Goal: Task Accomplishment & Management: Use online tool/utility

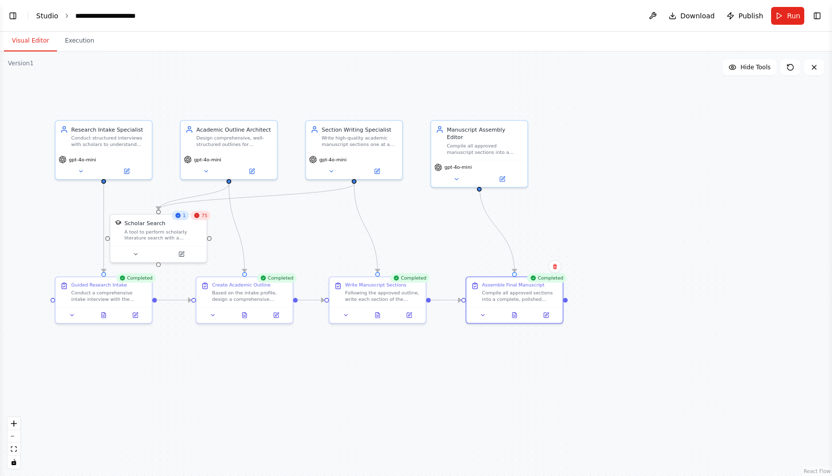
click at [43, 15] on link "Studio" at bounding box center [47, 16] width 22 height 8
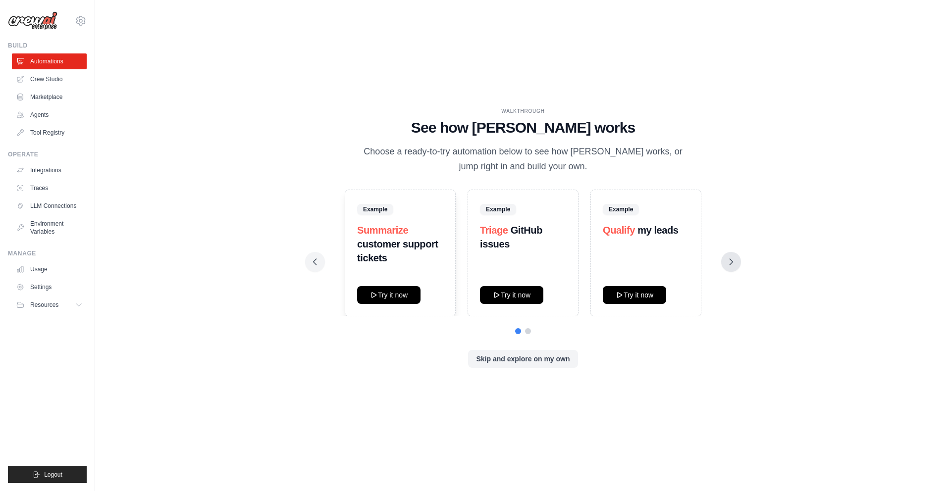
click at [728, 258] on icon at bounding box center [731, 262] width 10 height 10
click at [386, 293] on button "Try it now" at bounding box center [388, 295] width 63 height 18
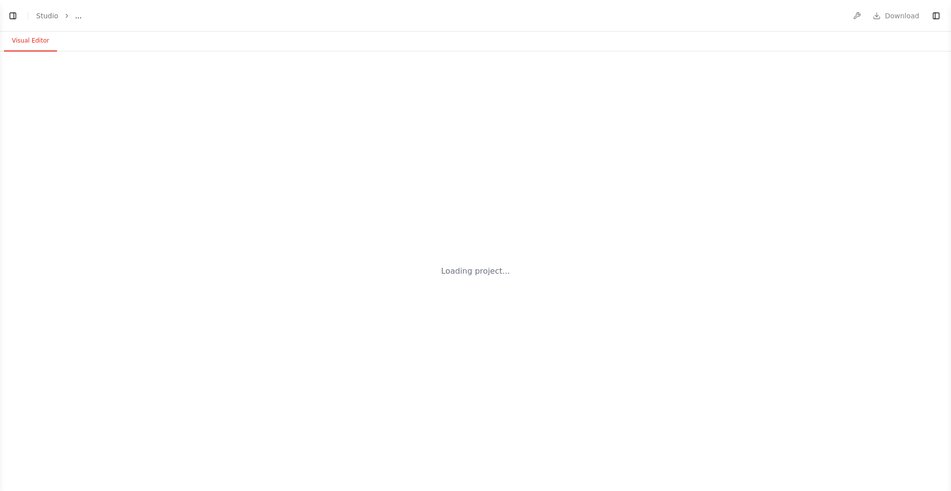
select select "****"
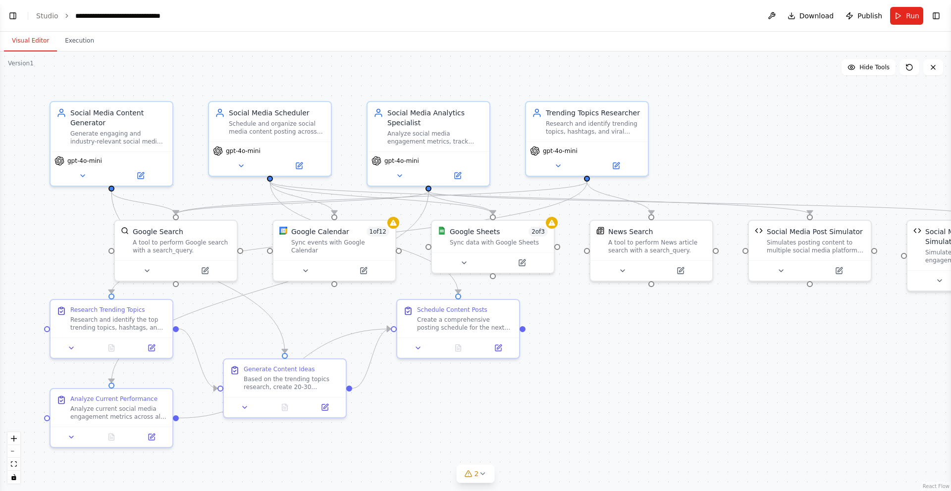
scroll to position [1707, 0]
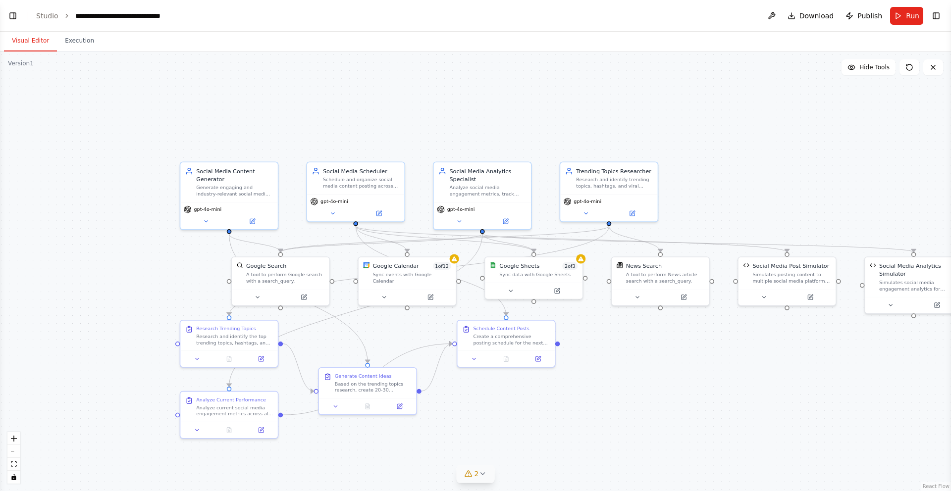
click at [483, 472] on icon at bounding box center [482, 474] width 8 height 8
click at [582, 433] on button at bounding box center [588, 436] width 17 height 12
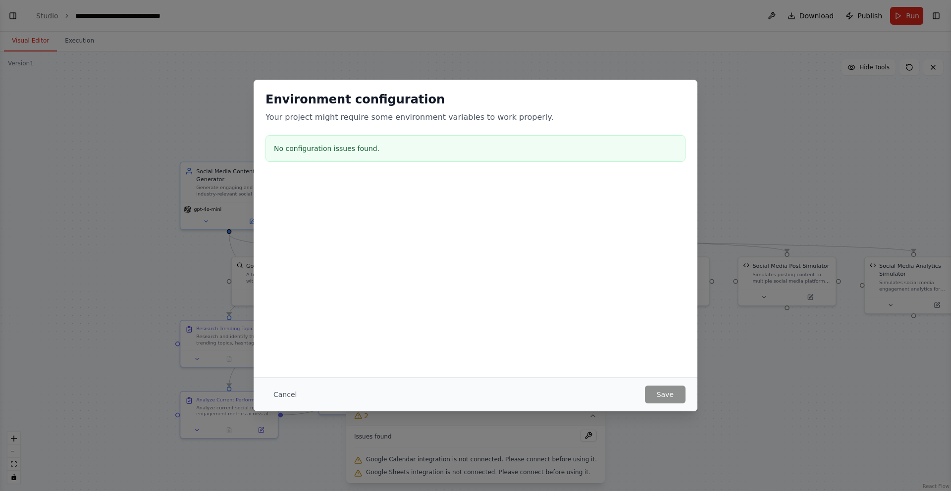
click at [737, 112] on div "Environment configuration Your project might require some environment variables…" at bounding box center [475, 245] width 951 height 491
click at [284, 395] on button "Cancel" at bounding box center [284, 395] width 39 height 18
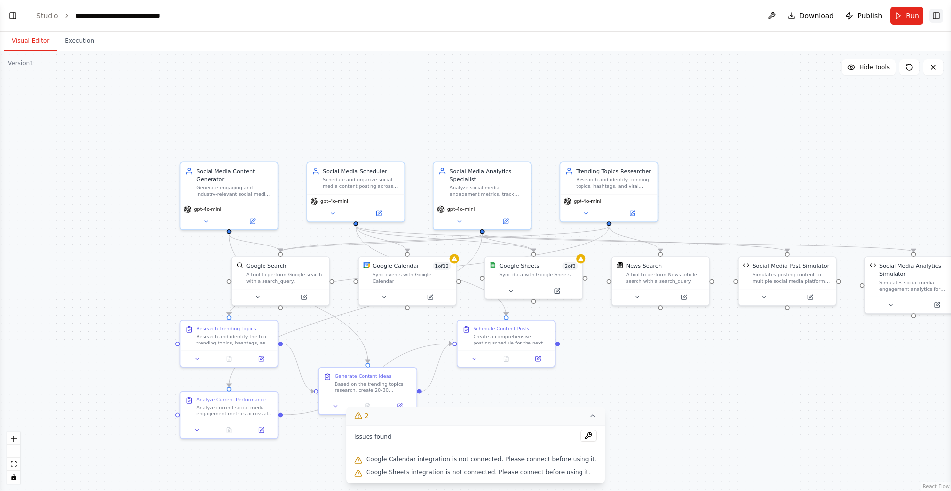
click at [937, 15] on button "Toggle Right Sidebar" at bounding box center [936, 16] width 14 height 14
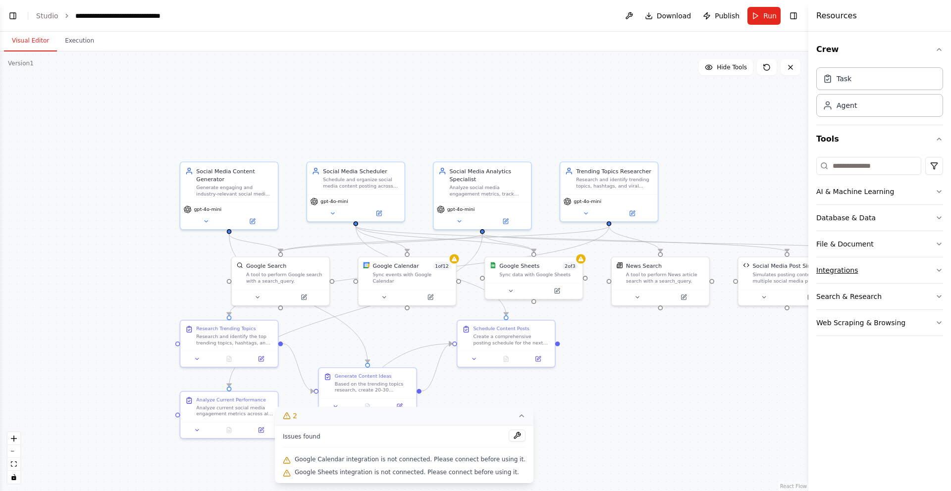
click at [937, 265] on button "Integrations" at bounding box center [879, 270] width 127 height 26
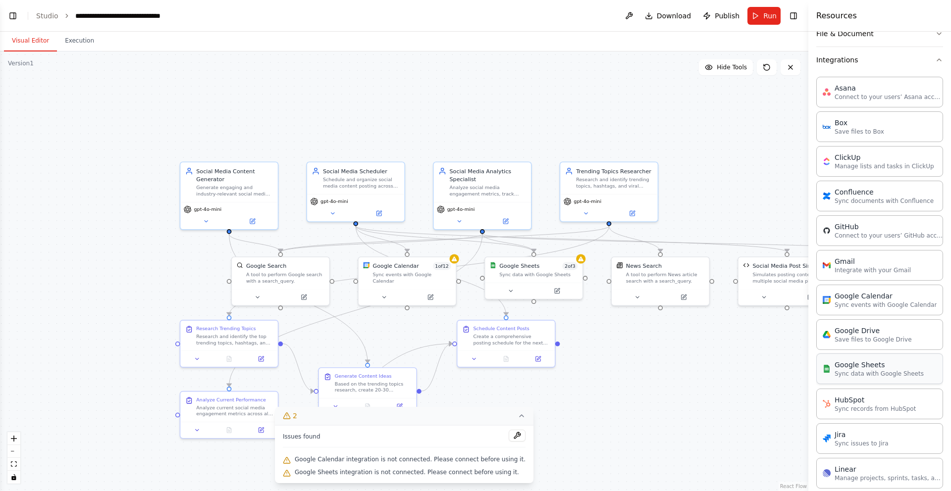
scroll to position [213, 0]
click at [871, 366] on div "Google Sheets" at bounding box center [878, 362] width 89 height 10
click at [859, 368] on p "Sync data with Google Sheets" at bounding box center [878, 371] width 89 height 8
click at [860, 370] on p "Sync data with Google Sheets" at bounding box center [878, 371] width 89 height 8
click at [429, 293] on icon at bounding box center [430, 294] width 3 height 3
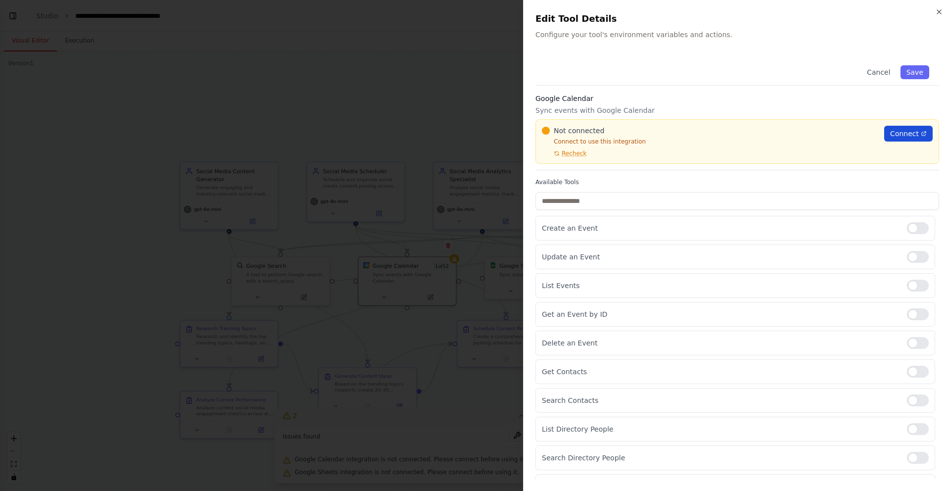
click at [909, 131] on span "Connect" at bounding box center [904, 134] width 29 height 10
click at [490, 55] on div at bounding box center [475, 245] width 951 height 491
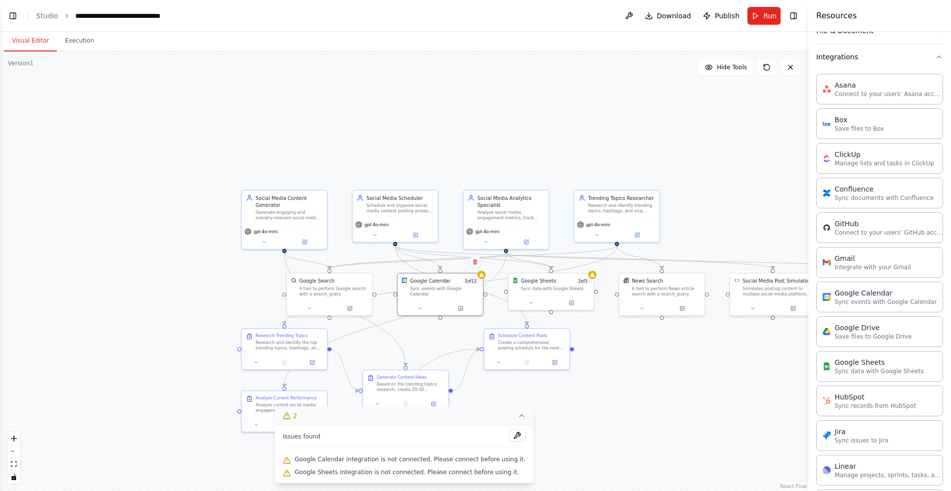
click at [517, 414] on icon at bounding box center [521, 416] width 8 height 8
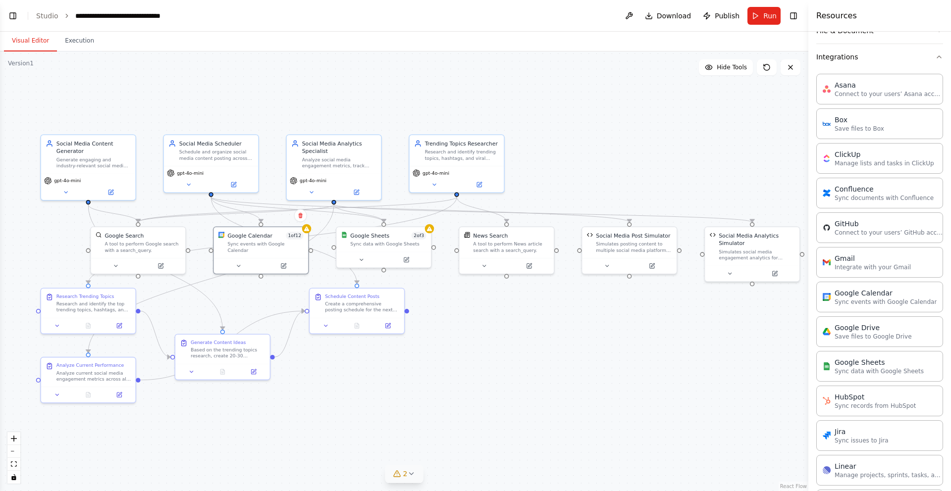
scroll to position [71, 0]
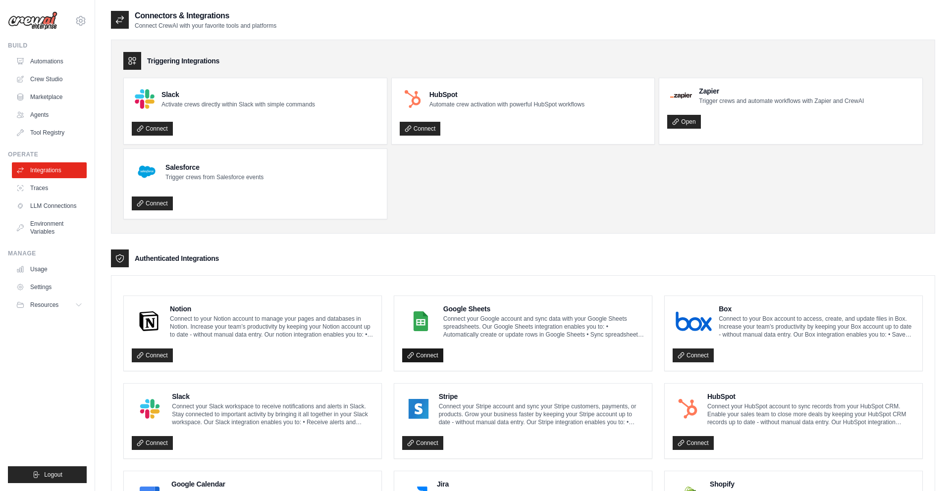
click at [419, 355] on link "Connect" at bounding box center [422, 356] width 41 height 14
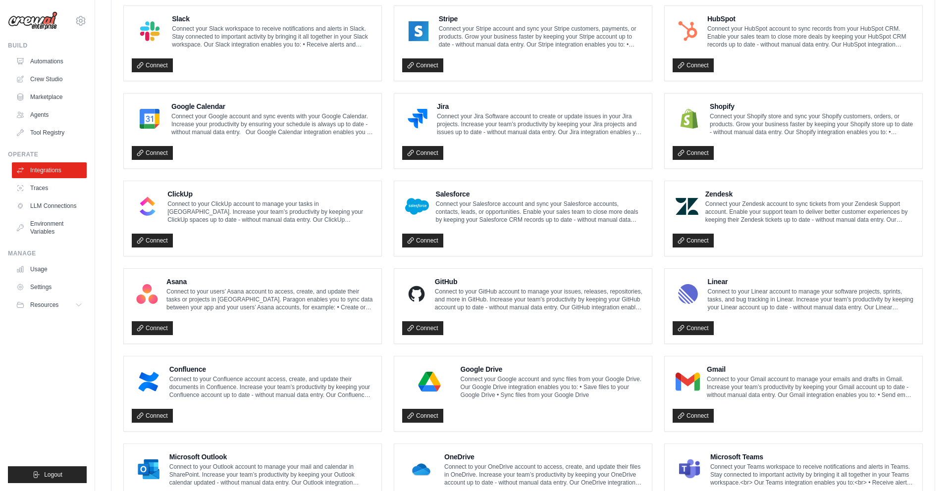
scroll to position [436, 0]
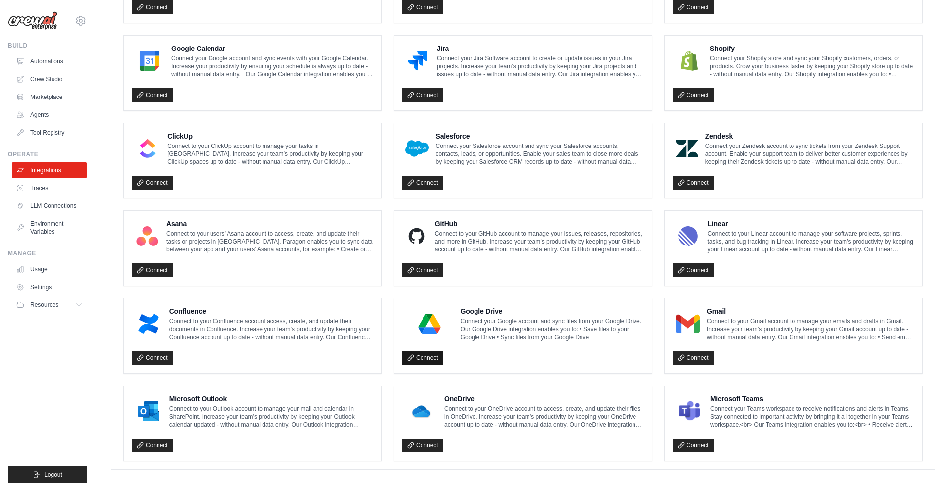
click at [412, 351] on link "Connect" at bounding box center [422, 358] width 41 height 14
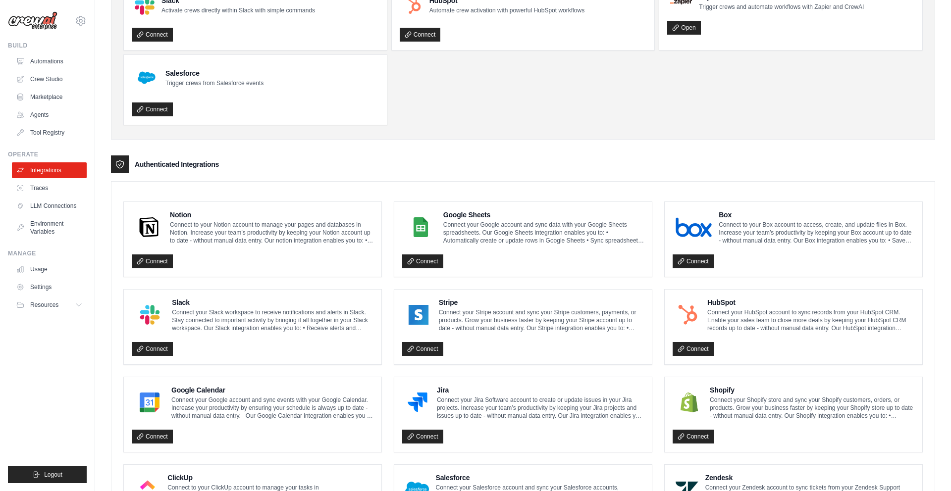
scroll to position [78, 0]
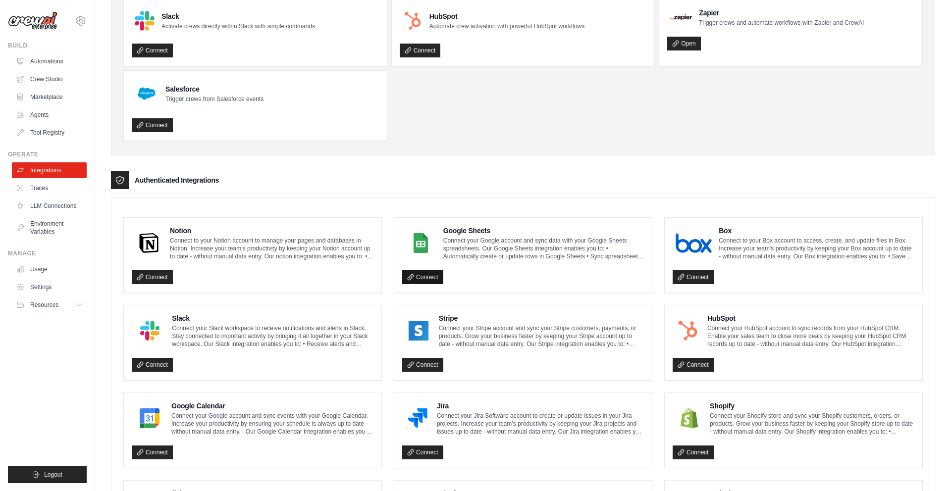
click at [424, 274] on link "Connect" at bounding box center [422, 277] width 41 height 14
click at [36, 286] on link "Settings" at bounding box center [50, 287] width 75 height 16
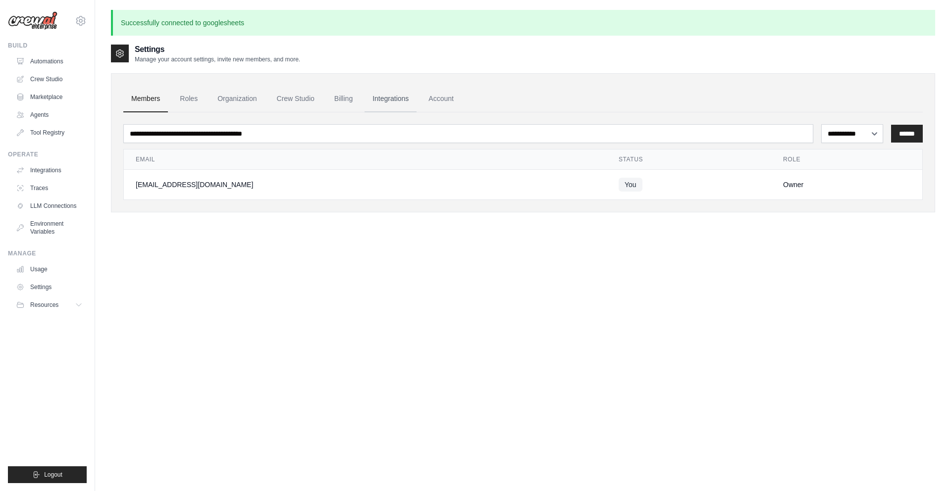
click at [413, 101] on link "Integrations" at bounding box center [390, 99] width 52 height 27
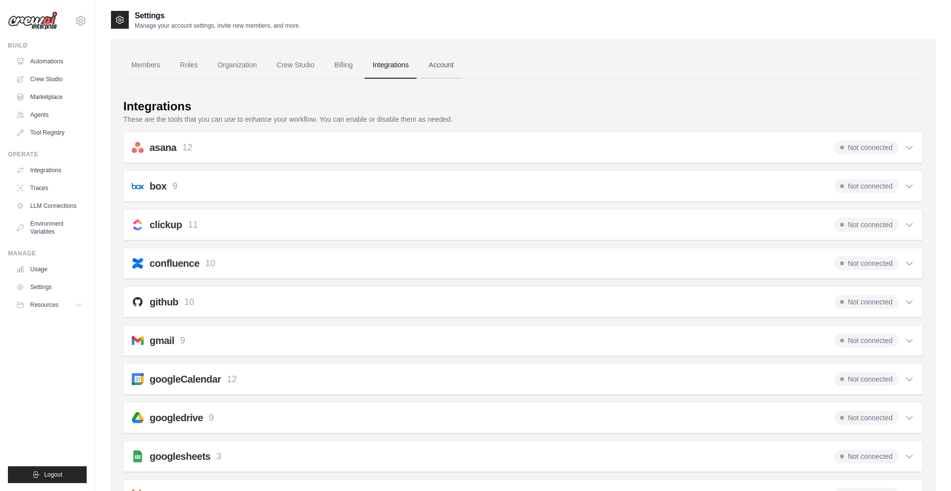
click at [457, 62] on link "Account" at bounding box center [440, 65] width 41 height 27
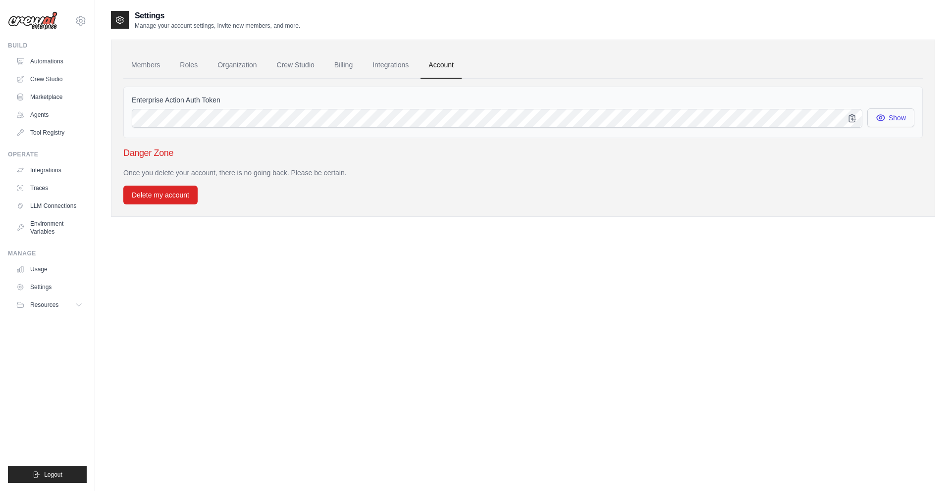
click at [891, 115] on button "Show" at bounding box center [890, 117] width 47 height 19
click at [58, 303] on span "Resources" at bounding box center [45, 305] width 28 height 8
click at [45, 168] on link "Integrations" at bounding box center [50, 170] width 75 height 16
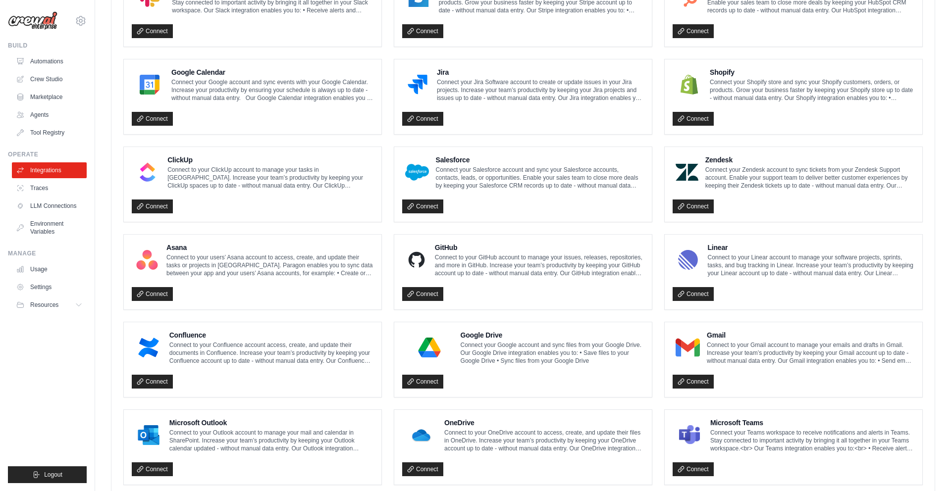
scroll to position [436, 0]
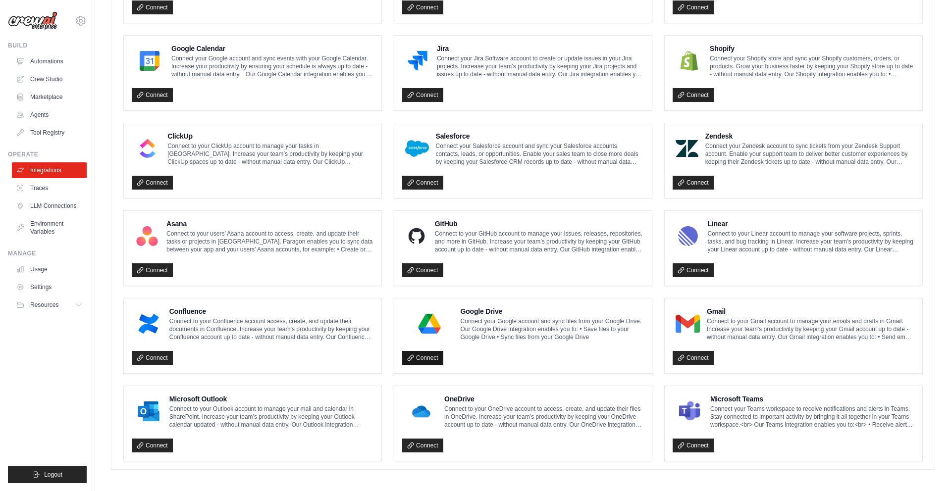
click at [426, 354] on link "Connect" at bounding box center [422, 358] width 41 height 14
click at [427, 266] on link "Connect" at bounding box center [422, 270] width 41 height 14
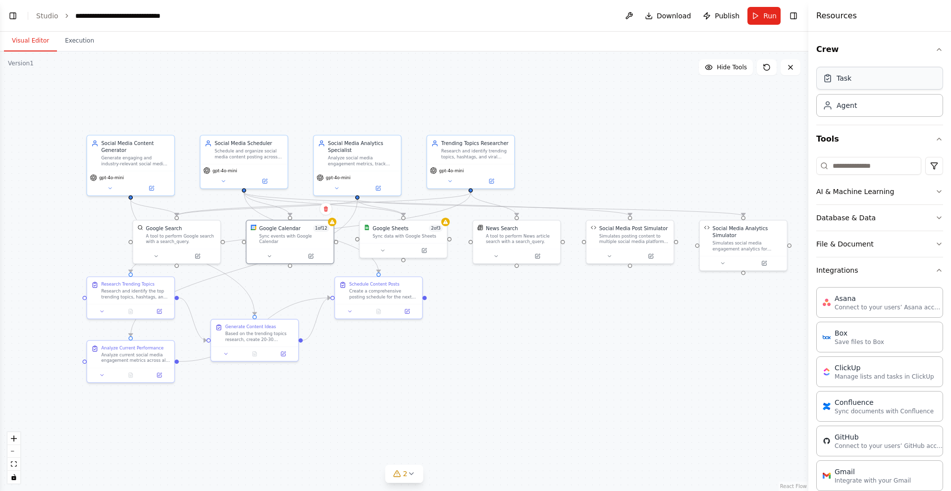
click at [873, 79] on div "Task" at bounding box center [879, 78] width 127 height 23
click at [868, 105] on div "Agent" at bounding box center [879, 105] width 127 height 23
click at [768, 238] on div "Social Media Analytics Simulator Simulates social media engagement analytics fo…" at bounding box center [747, 236] width 70 height 27
click at [856, 79] on div "Task" at bounding box center [879, 78] width 127 height 23
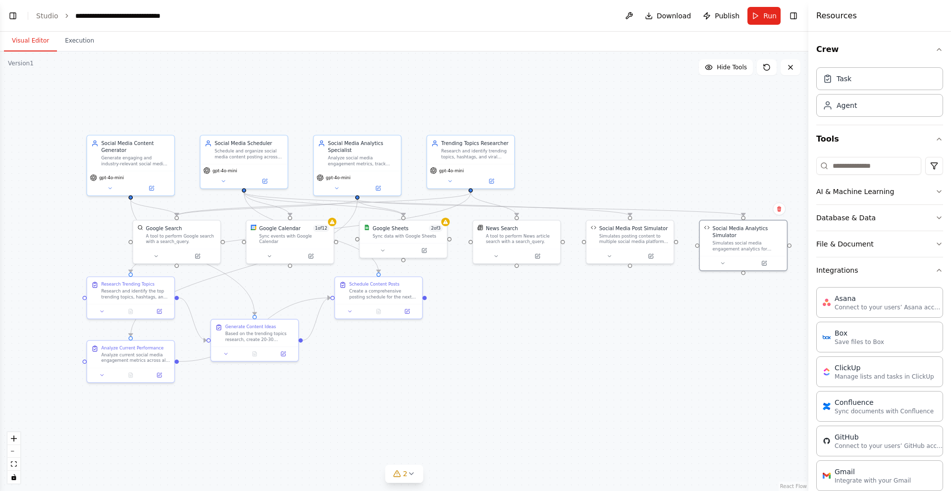
click at [746, 422] on div ".deletable-edge-delete-btn { width: 20px; height: 20px; border: 0px solid #ffff…" at bounding box center [404, 271] width 808 height 440
click at [723, 262] on icon at bounding box center [721, 261] width 5 height 5
click at [723, 262] on icon at bounding box center [722, 261] width 3 height 1
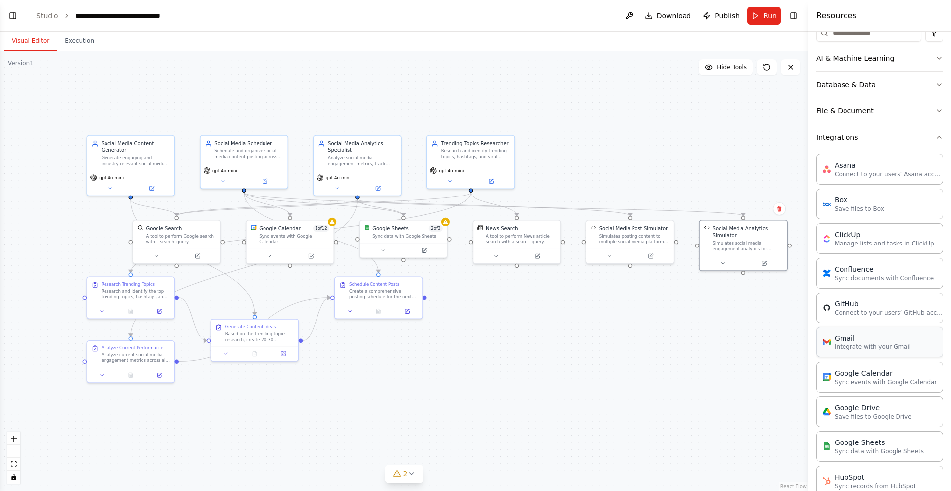
scroll to position [155, 0]
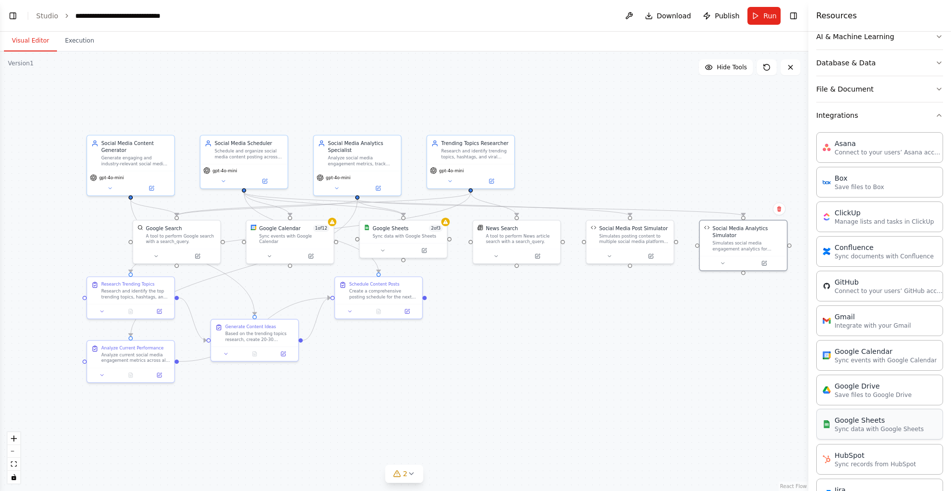
click at [845, 426] on p "Sync data with Google Sheets" at bounding box center [878, 429] width 89 height 8
click at [852, 425] on p "Sync data with Google Sheets" at bounding box center [878, 429] width 89 height 8
click at [867, 425] on p "Sync data with Google Sheets" at bounding box center [878, 429] width 89 height 8
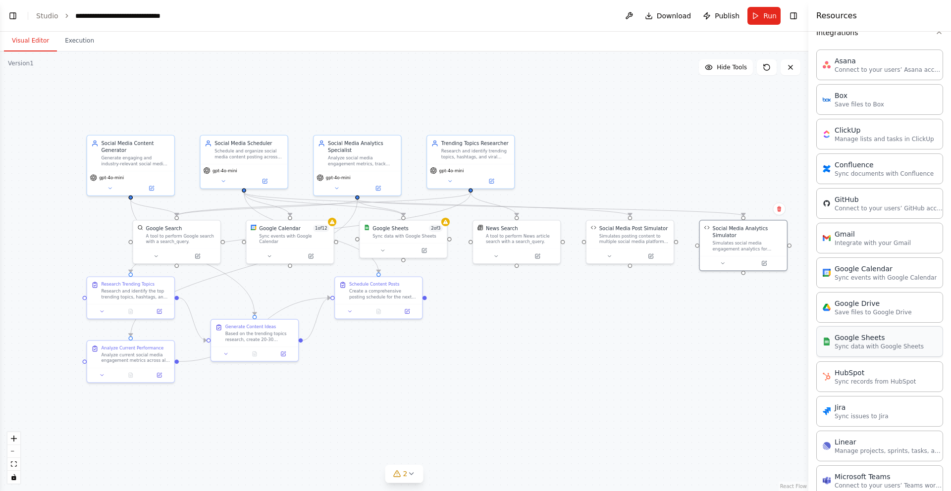
scroll to position [239, 0]
click at [868, 405] on div "Jira" at bounding box center [861, 406] width 54 height 10
click at [865, 342] on p "Sync data with Google Sheets" at bounding box center [878, 346] width 89 height 8
click at [581, 374] on div ".deletable-edge-delete-btn { width: 20px; height: 20px; border: 0px solid #ffff…" at bounding box center [404, 271] width 808 height 440
click at [395, 233] on div "Sync data with Google Sheets" at bounding box center [407, 234] width 70 height 5
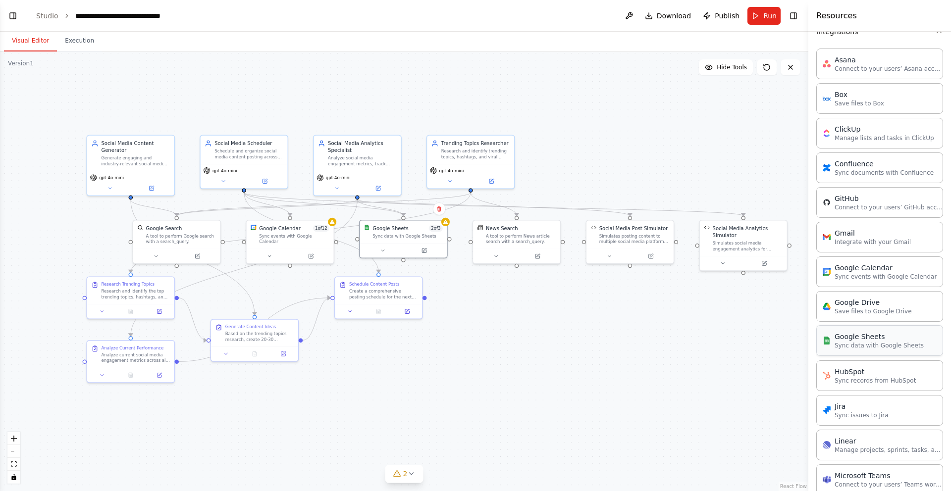
click at [866, 343] on p "Sync data with Google Sheets" at bounding box center [878, 346] width 89 height 8
click at [382, 251] on icon at bounding box center [382, 249] width 5 height 5
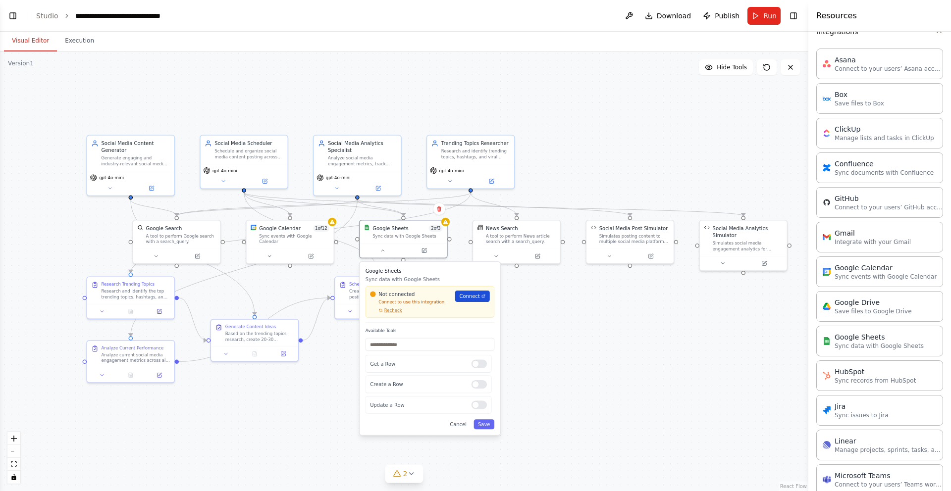
click at [478, 296] on span "Connect" at bounding box center [469, 296] width 20 height 7
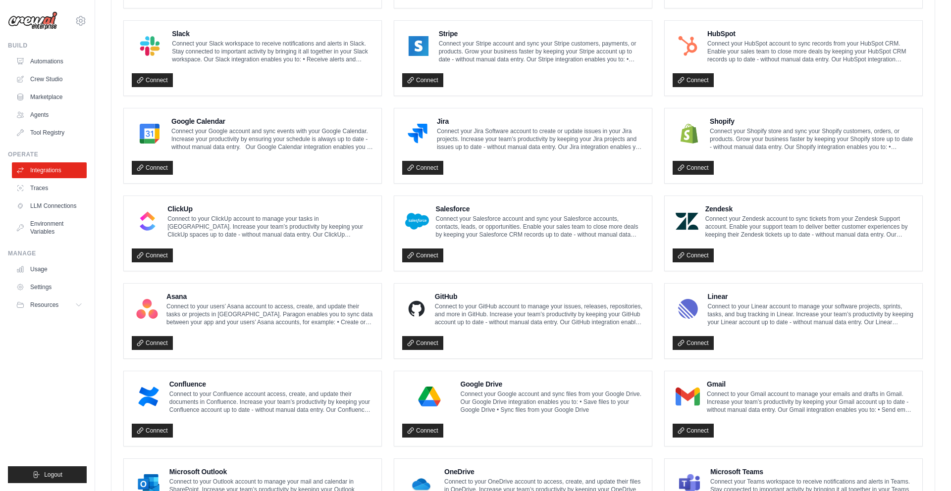
scroll to position [469, 0]
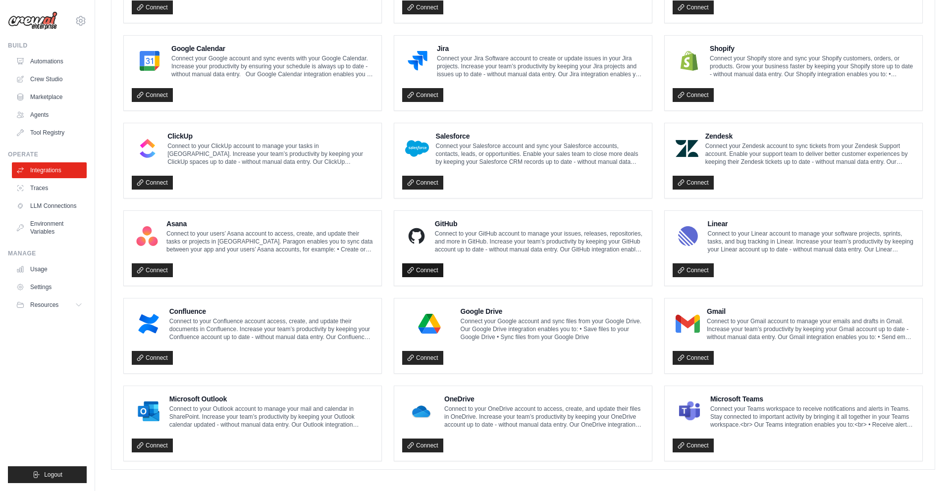
click at [426, 268] on link "Connect" at bounding box center [422, 270] width 41 height 14
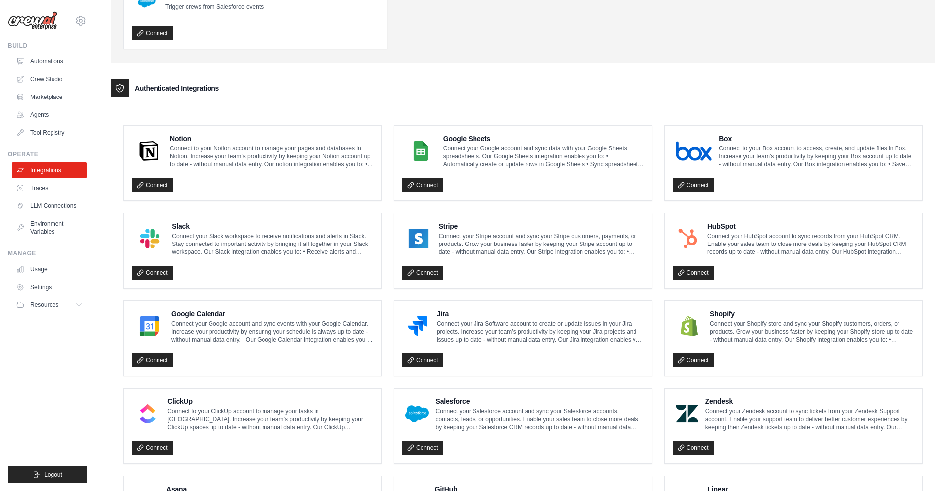
scroll to position [169, 0]
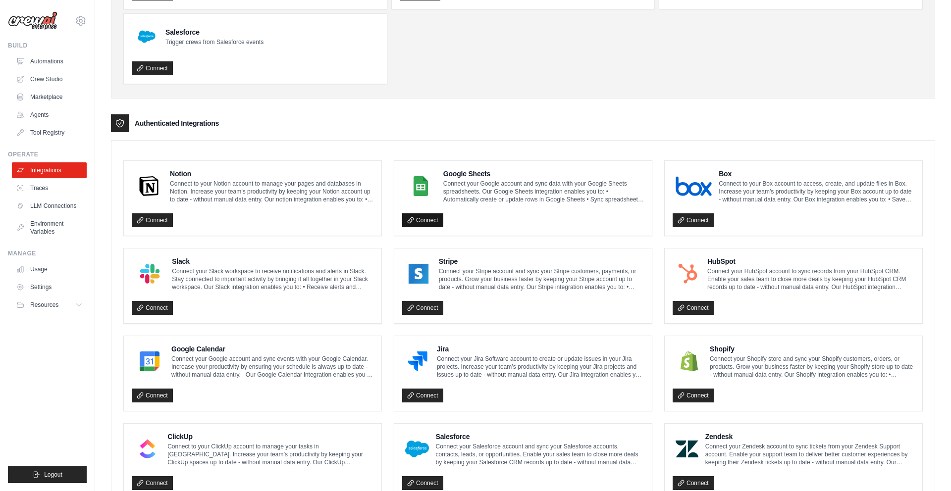
click at [423, 218] on link "Connect" at bounding box center [422, 220] width 41 height 14
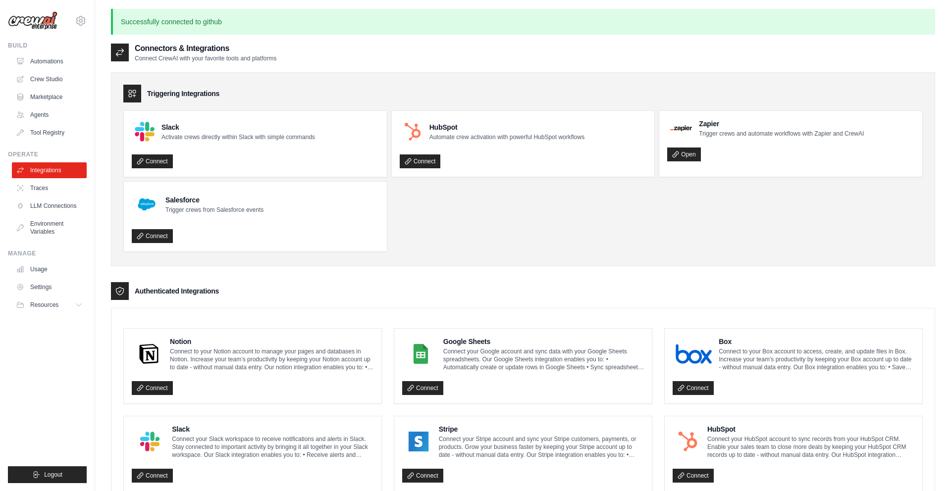
scroll to position [0, 0]
